Goal: Information Seeking & Learning: Learn about a topic

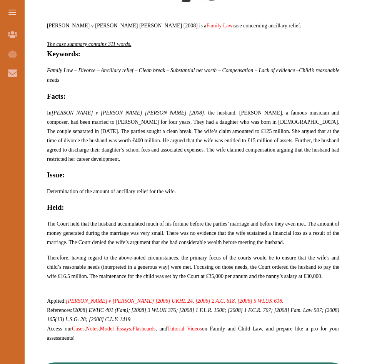
scroll to position [385, 0]
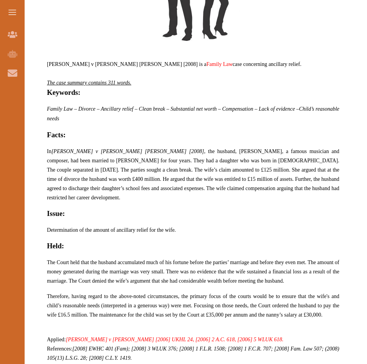
drag, startPoint x: 47, startPoint y: 149, endPoint x: 276, endPoint y: 180, distance: 231.2
click at [276, 180] on div "[PERSON_NAME] v [PERSON_NAME] [PERSON_NAME] [2008] is a Family Law case concern…" at bounding box center [193, 137] width 317 height 506
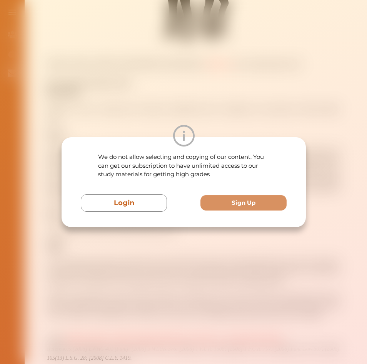
click at [166, 94] on div "We do not allow selecting and copying of our content. You can get our subscript…" at bounding box center [183, 182] width 367 height 364
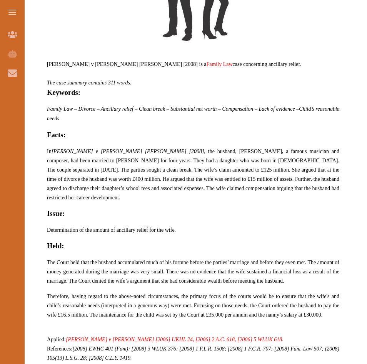
scroll to position [462, 0]
